Goal: Task Accomplishment & Management: Use online tool/utility

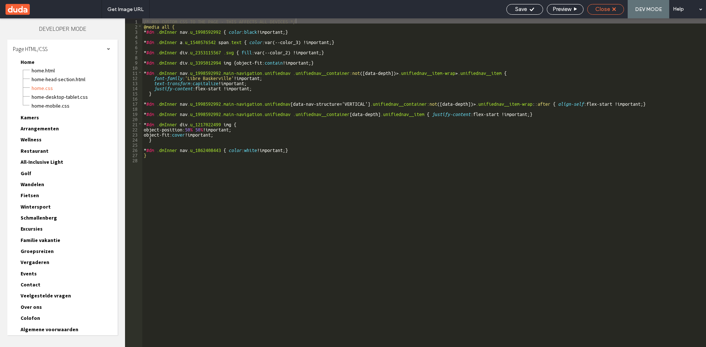
click at [602, 7] on span "Close" at bounding box center [602, 9] width 15 height 7
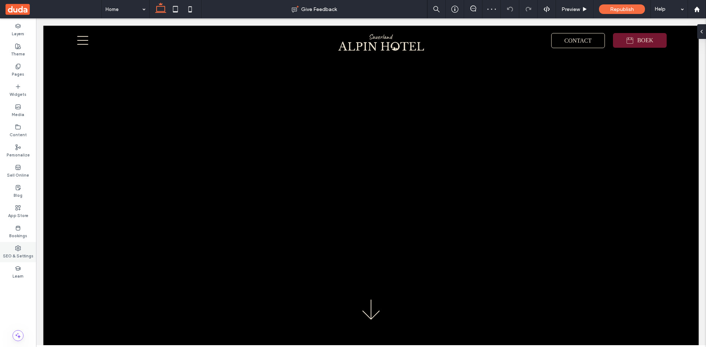
click at [20, 257] on label "SEO & Settings" at bounding box center [18, 255] width 31 height 8
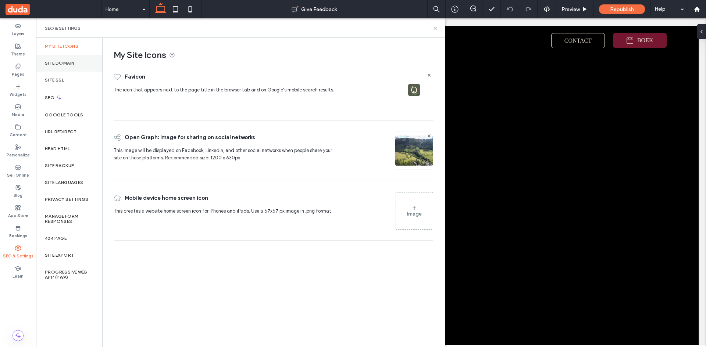
click at [73, 62] on label "Site Domain" at bounding box center [59, 63] width 29 height 5
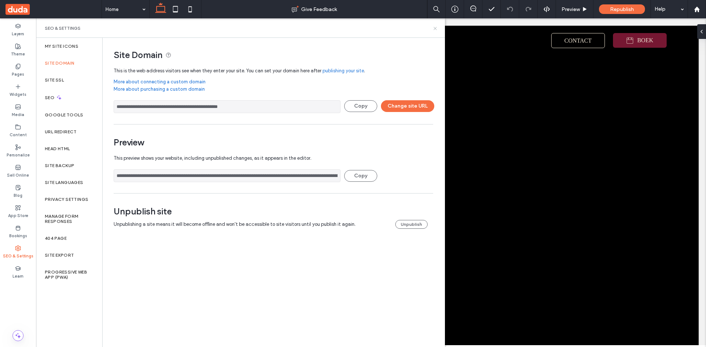
click at [434, 29] on use at bounding box center [434, 28] width 3 height 3
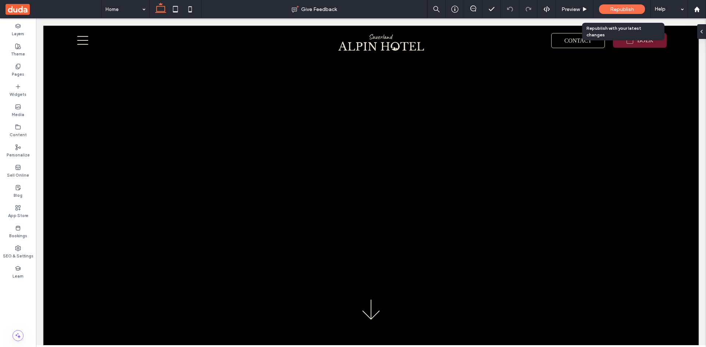
click at [618, 9] on span "Republish" at bounding box center [622, 9] width 24 height 6
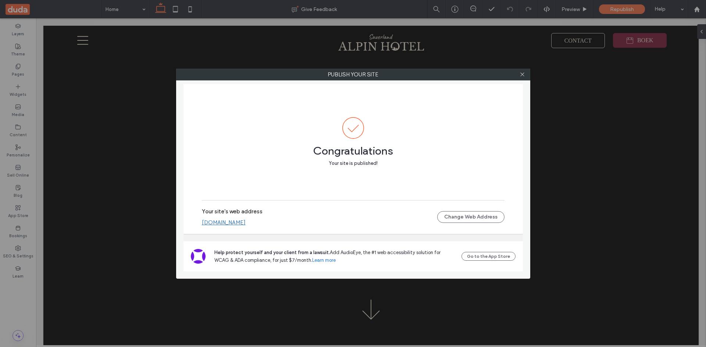
click at [246, 223] on link "[DOMAIN_NAME]" at bounding box center [224, 222] width 44 height 7
click at [527, 75] on div at bounding box center [522, 74] width 11 height 11
click at [523, 75] on icon at bounding box center [522, 75] width 6 height 6
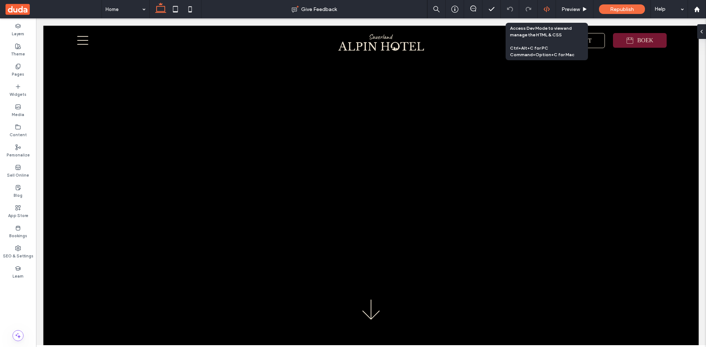
click at [545, 10] on icon at bounding box center [546, 9] width 7 height 7
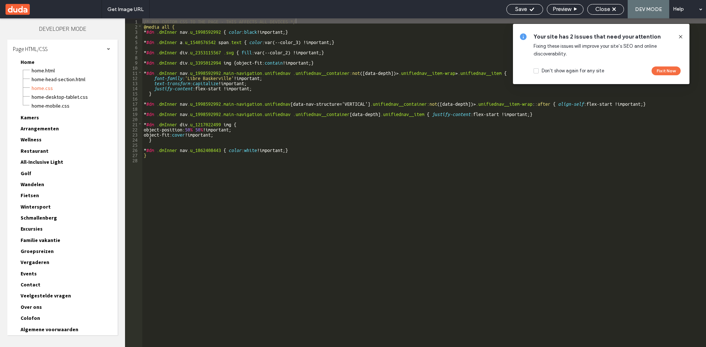
click at [679, 37] on icon at bounding box center [680, 37] width 6 height 6
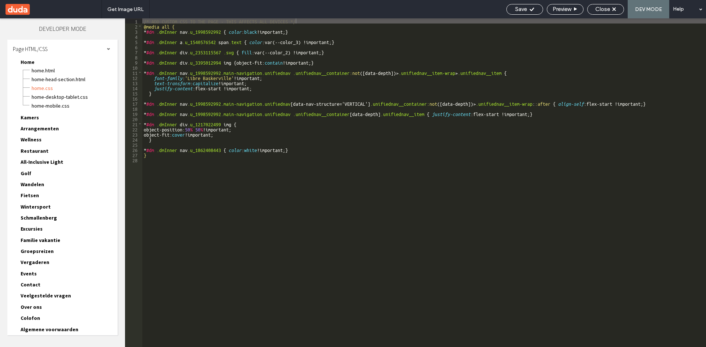
click at [612, 15] on div "Save Preview Close DEV MODE Help" at bounding box center [603, 9] width 203 height 18
click at [607, 7] on span "Close" at bounding box center [602, 9] width 15 height 7
